Goal: Information Seeking & Learning: Learn about a topic

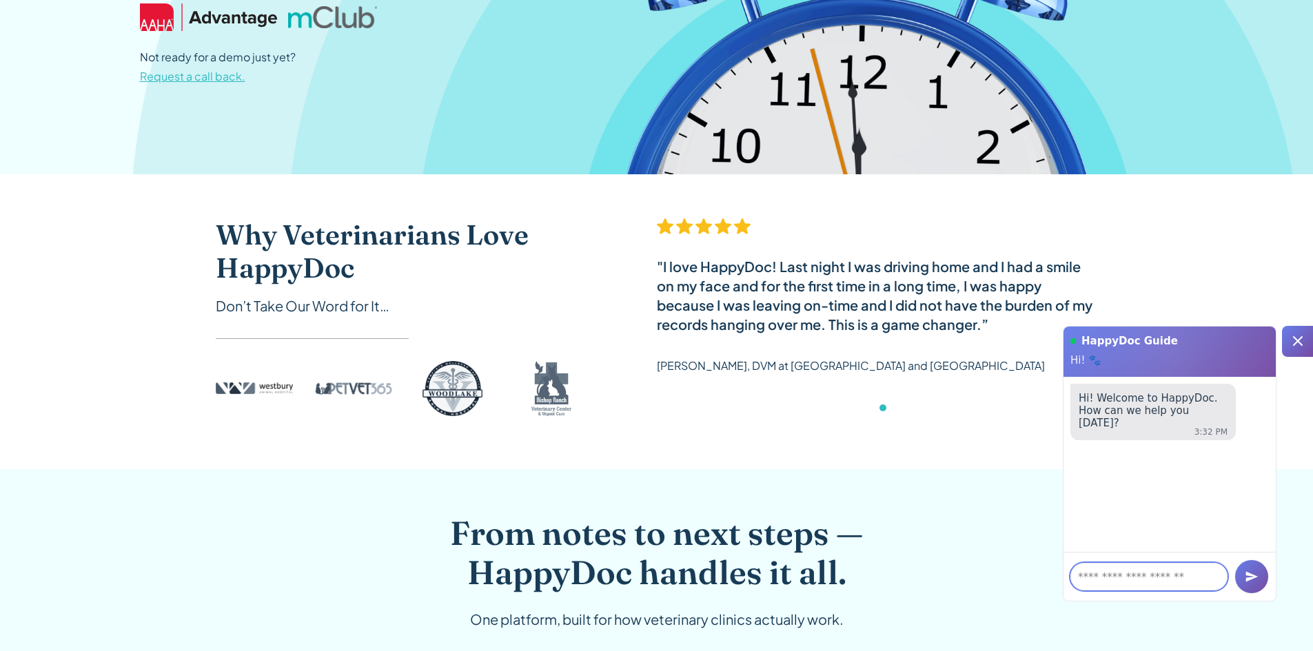
scroll to position [414, 0]
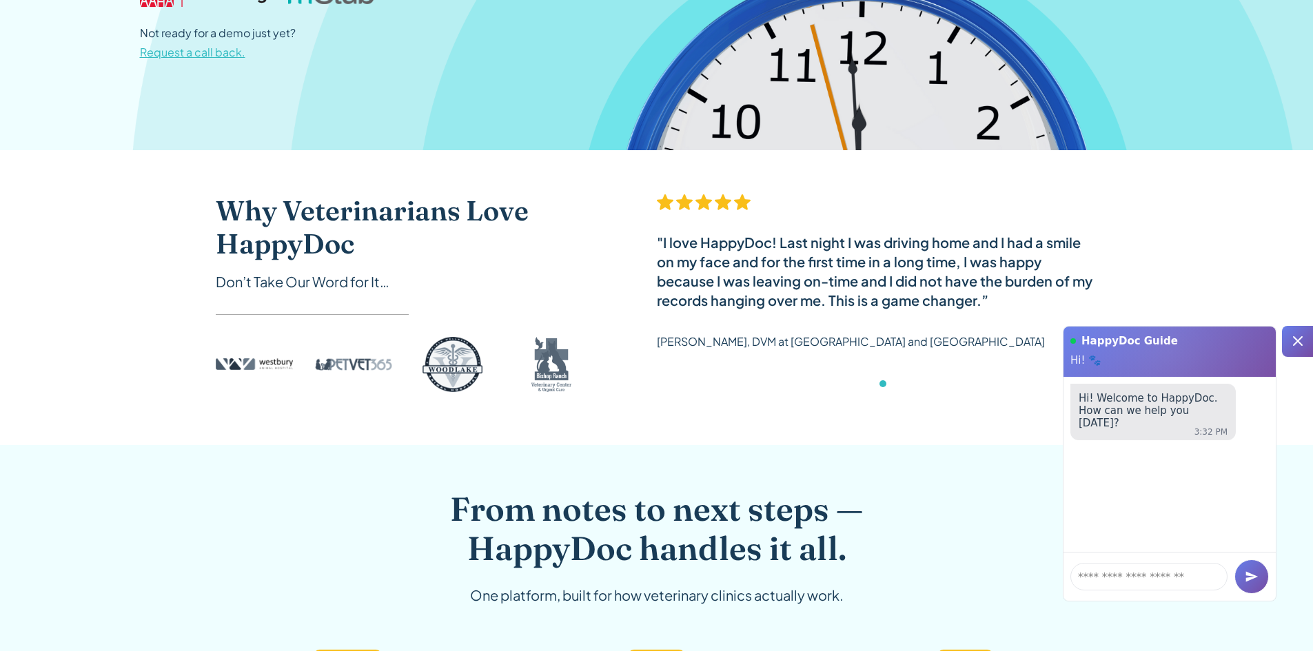
click at [1299, 338] on icon at bounding box center [1298, 341] width 17 height 17
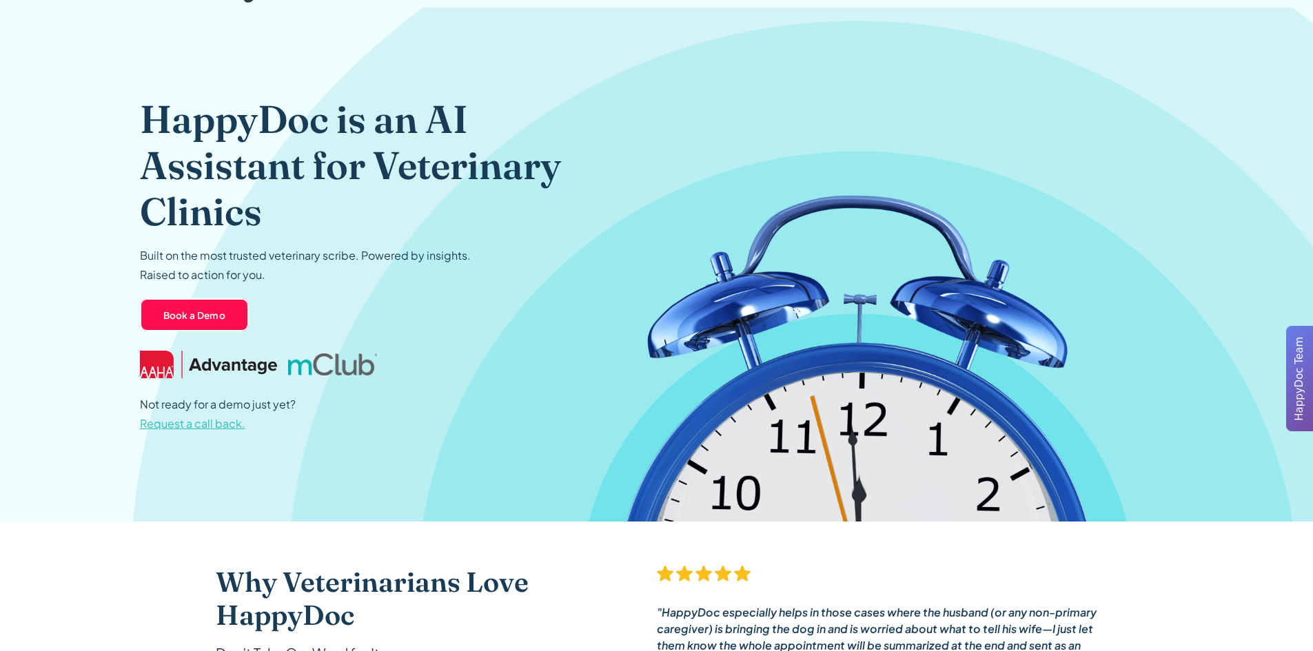
scroll to position [0, 0]
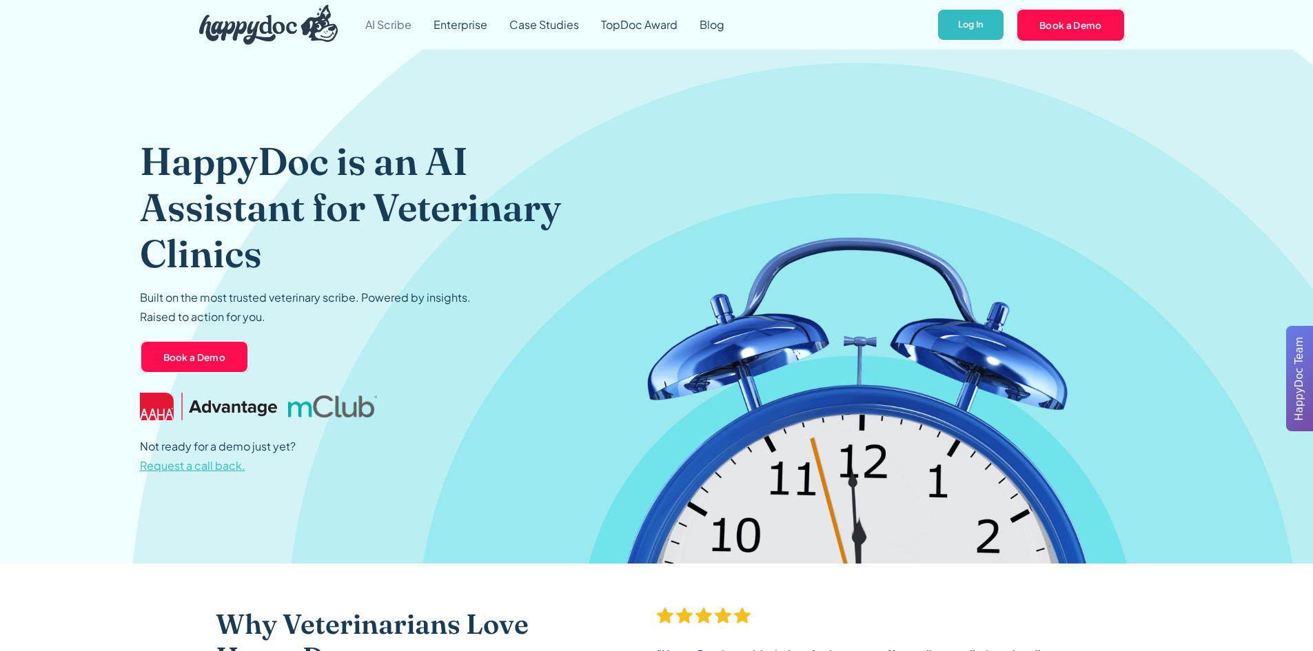
click at [392, 27] on link "AI Scribe" at bounding box center [388, 25] width 68 height 50
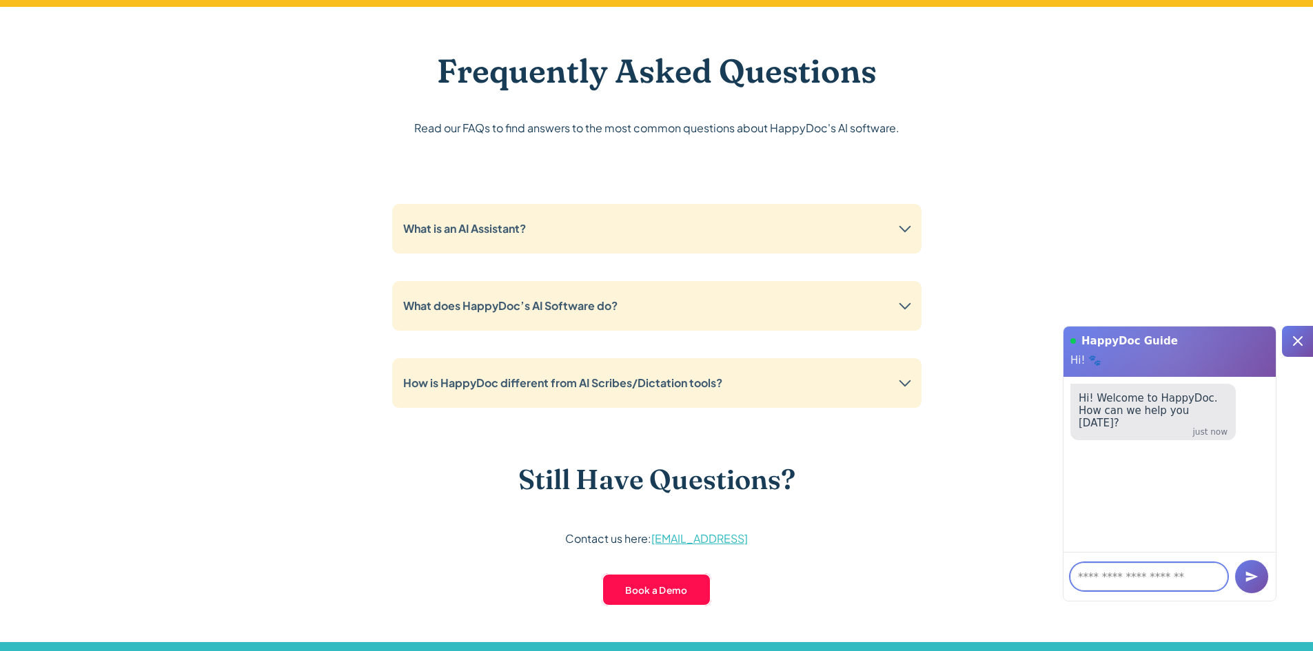
scroll to position [3515, 0]
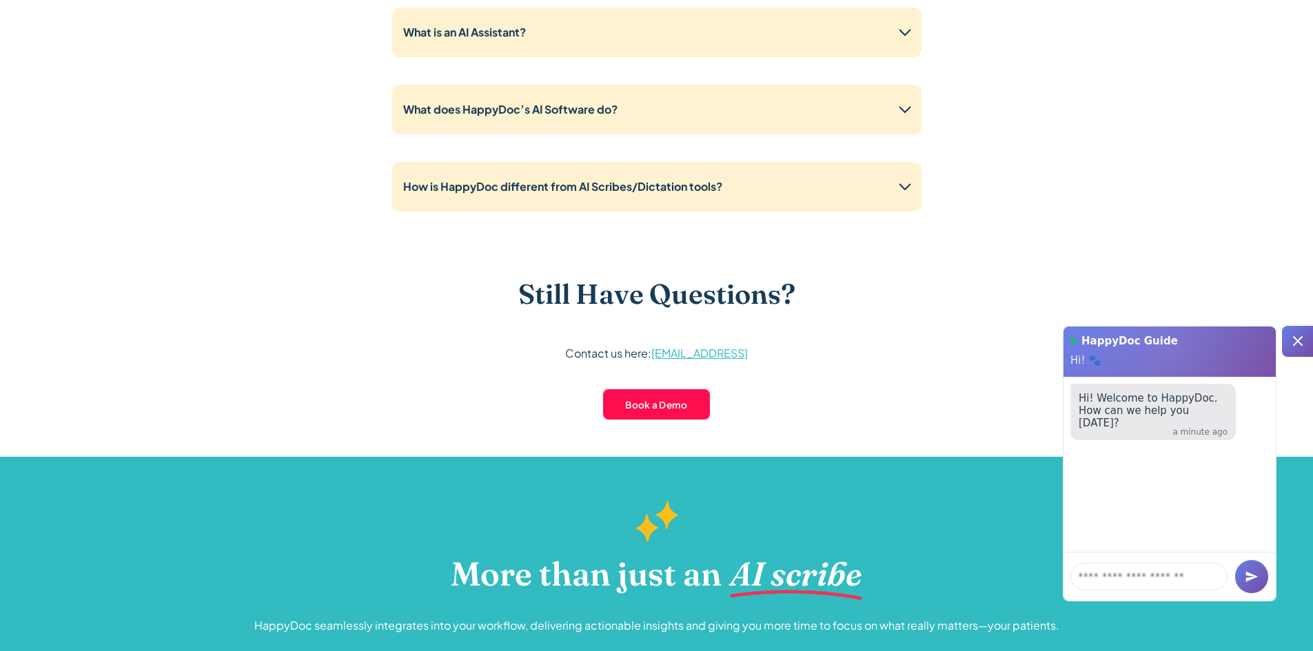
click at [1310, 340] on div at bounding box center [1297, 341] width 31 height 31
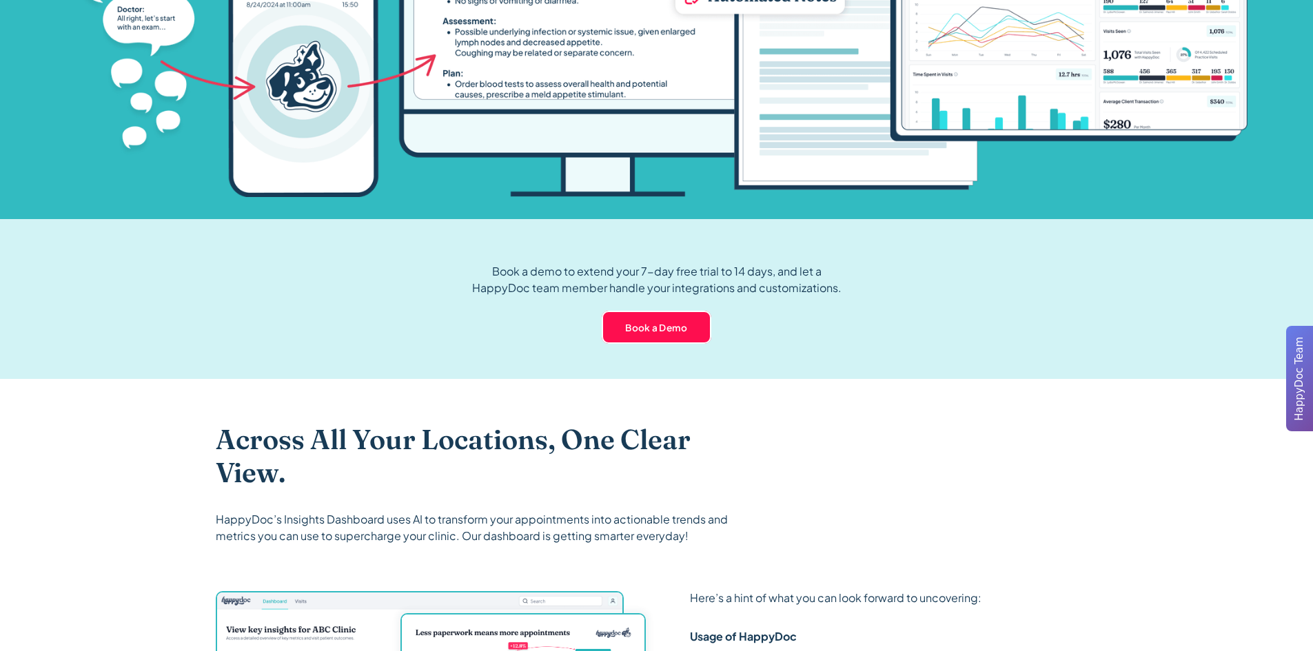
scroll to position [1310, 0]
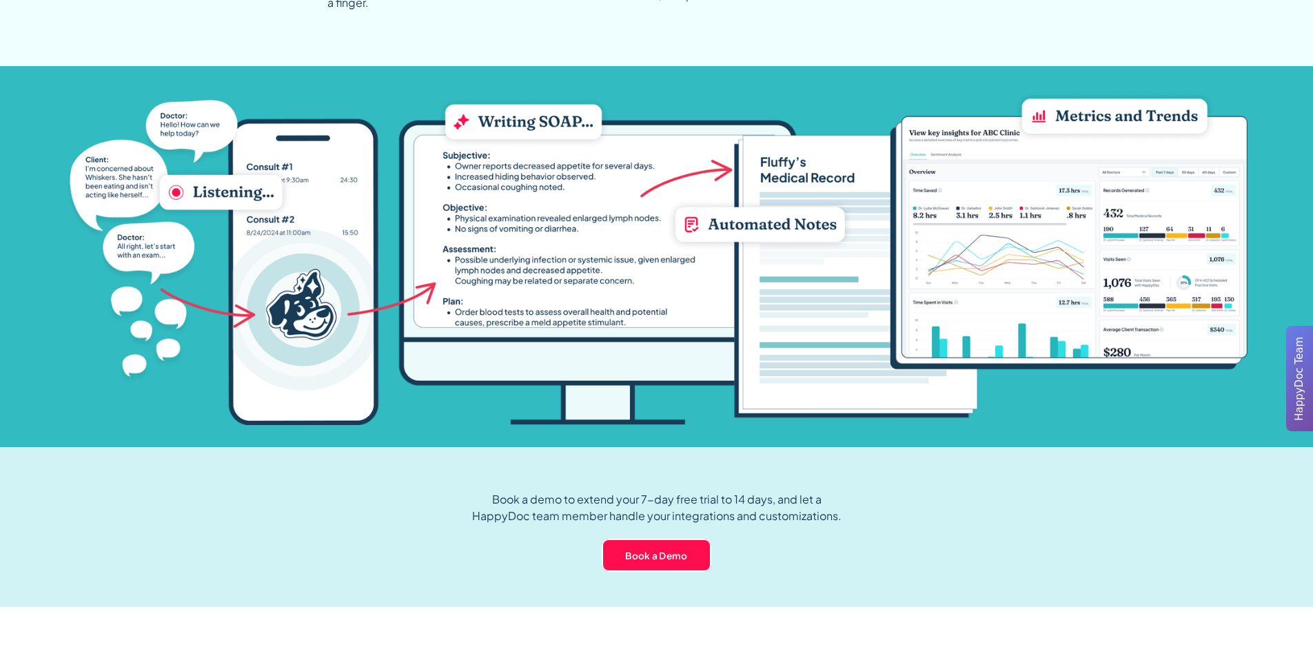
click at [697, 227] on img at bounding box center [656, 256] width 1182 height 337
click at [732, 223] on img at bounding box center [656, 256] width 1182 height 337
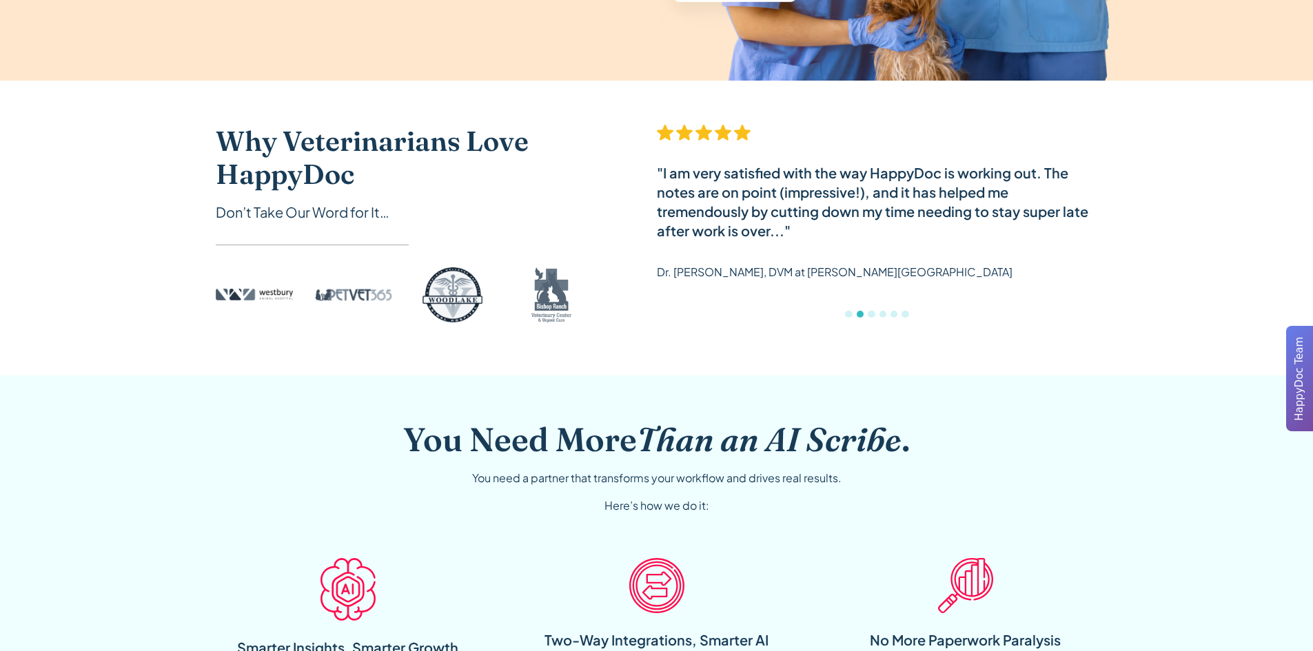
scroll to position [482, 0]
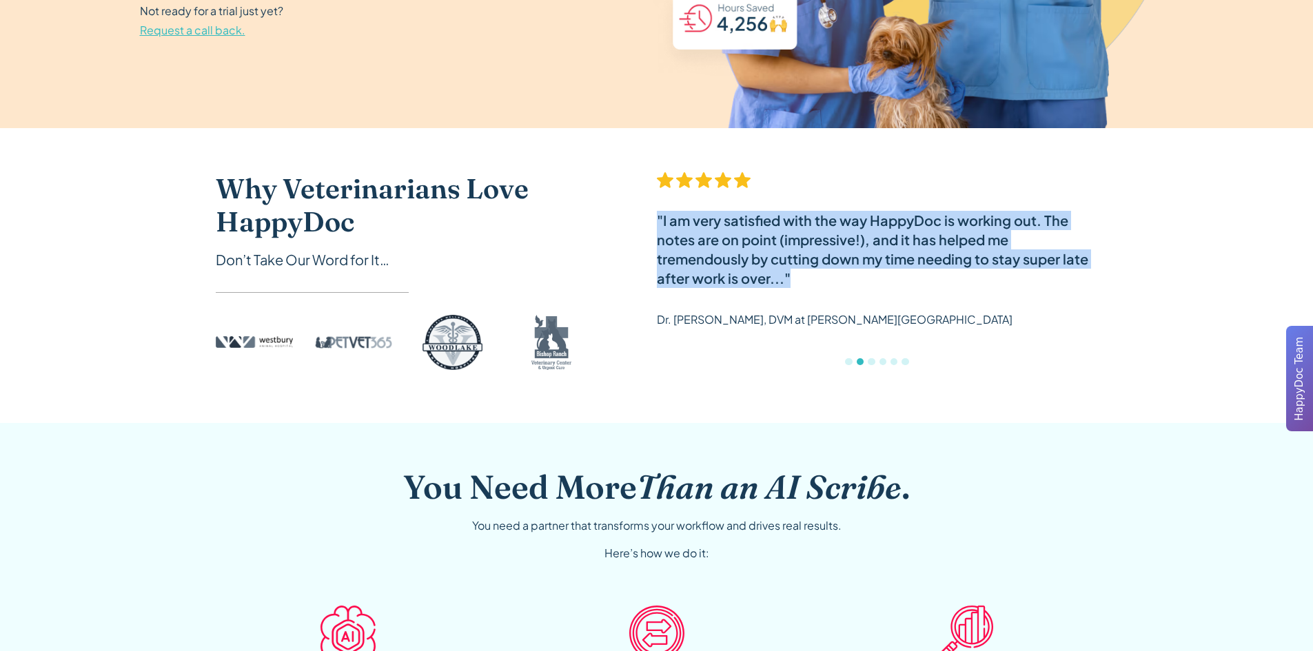
drag, startPoint x: 802, startPoint y: 279, endPoint x: 636, endPoint y: 288, distance: 165.7
click at [636, 288] on div "Why Veterinarians Love HappyDoc Don’t Take Our Word for It… "My doctors LOVE Ha…" at bounding box center [657, 275] width 882 height 207
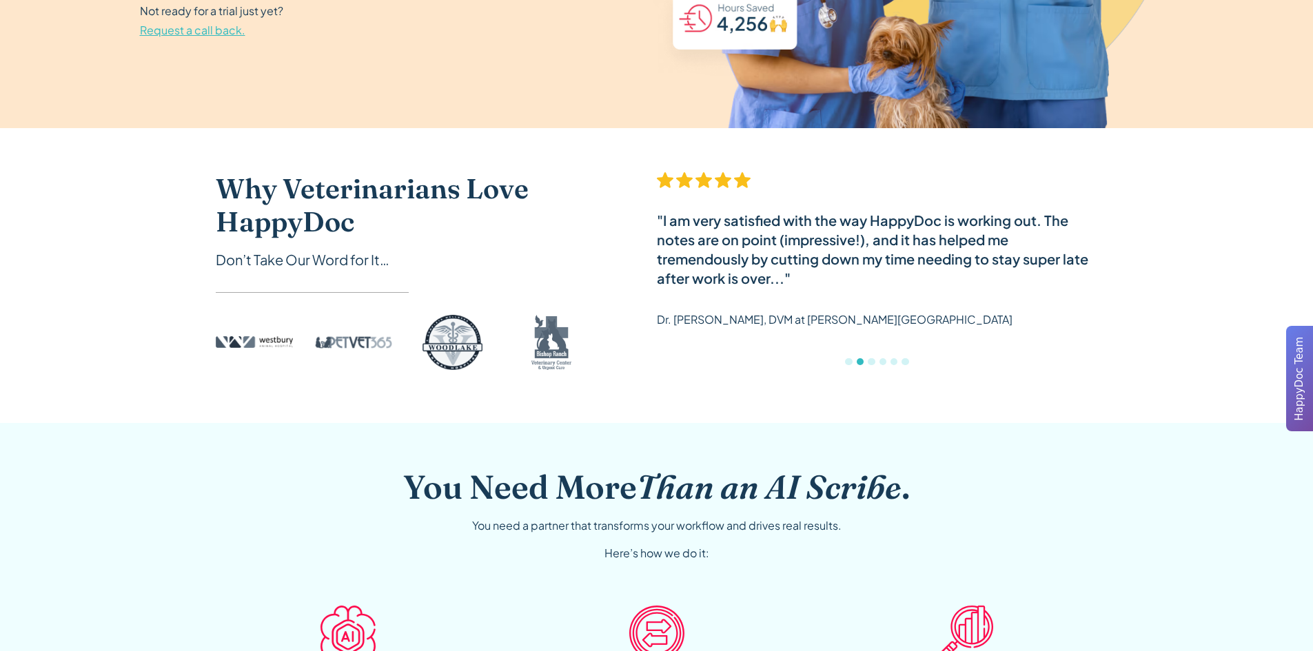
click at [984, 338] on div ""I am very satisfied with the way HappyDoc is working out. The notes are on poi…" at bounding box center [877, 256] width 441 height 168
click at [874, 363] on div "Show slide 3 of 6" at bounding box center [871, 361] width 7 height 7
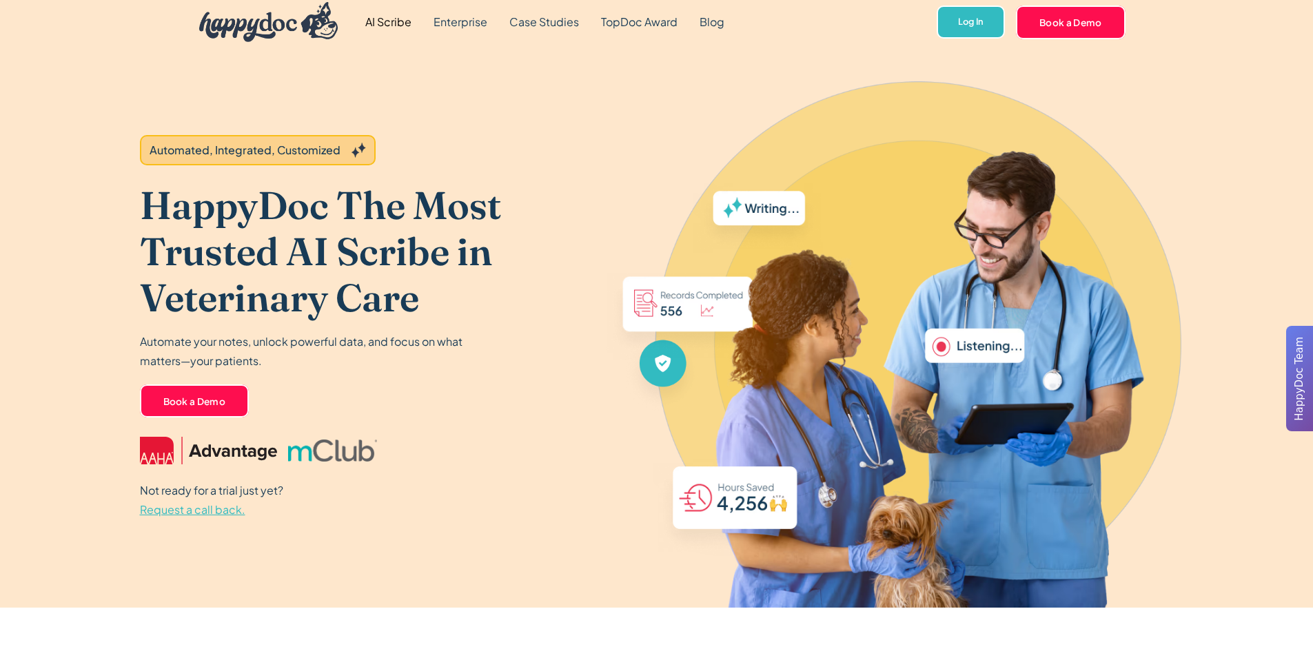
scroll to position [0, 0]
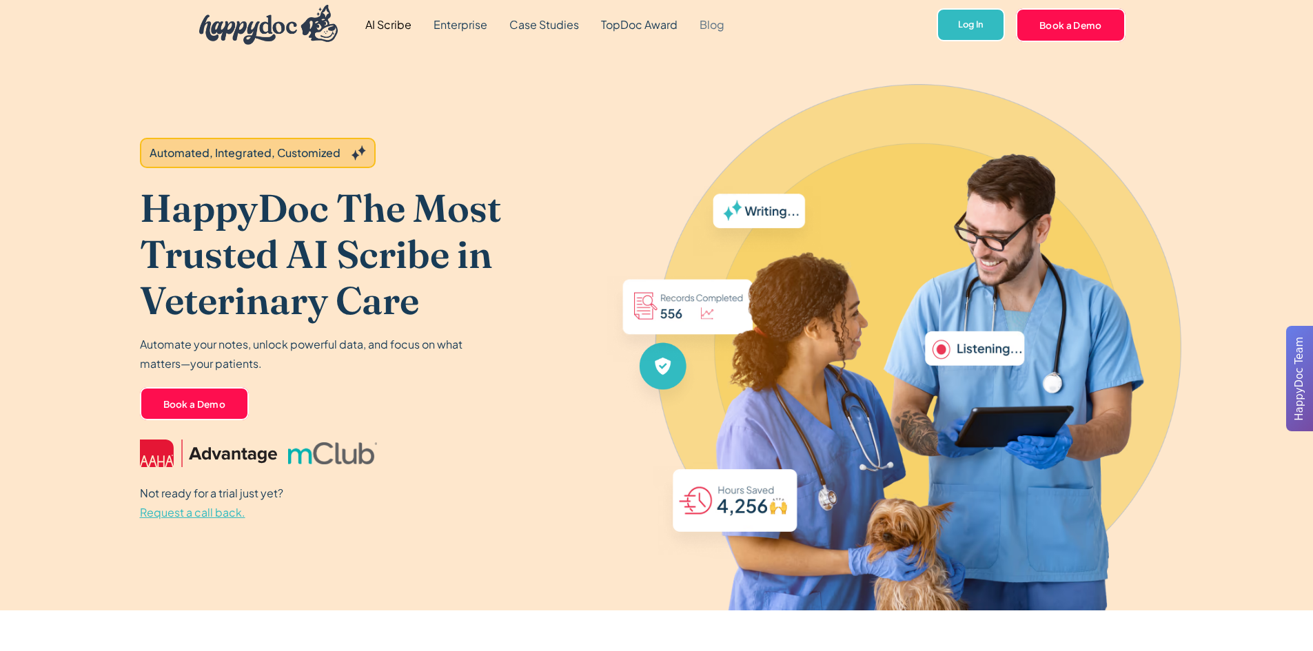
click at [711, 23] on link "Blog" at bounding box center [712, 25] width 47 height 50
